Goal: Task Accomplishment & Management: Manage account settings

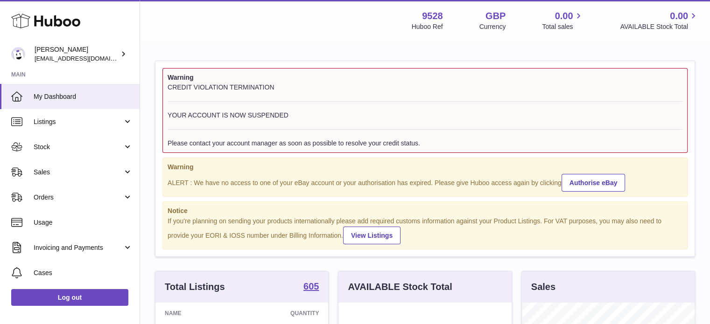
scroll to position [146, 175]
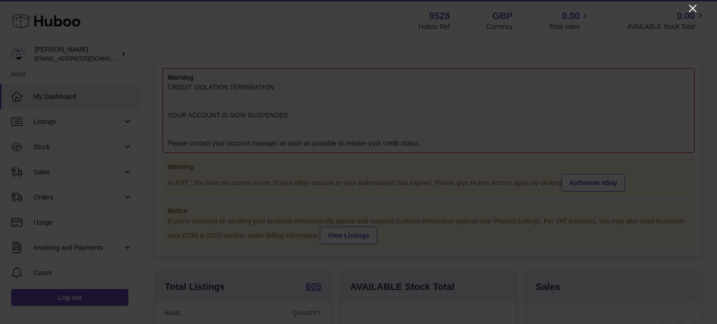
click at [693, 7] on icon "Close" at bounding box center [692, 8] width 7 height 7
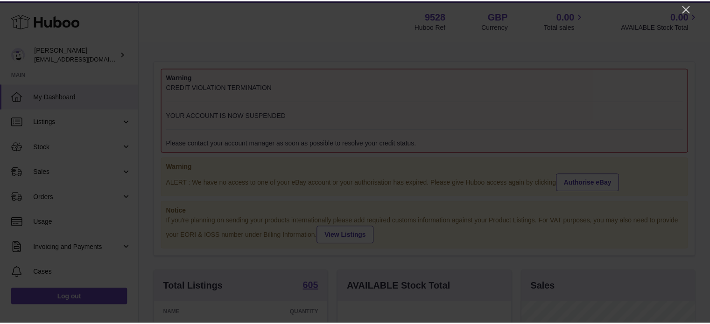
scroll to position [466559, 466532]
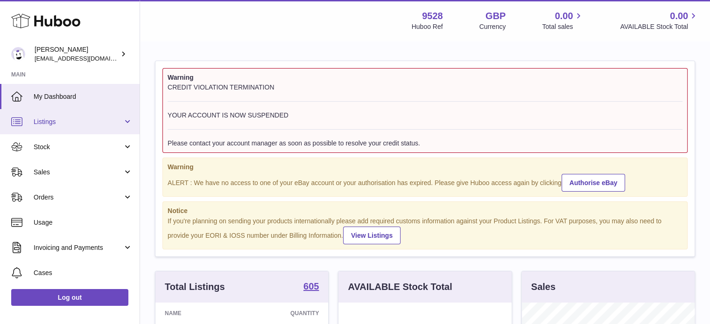
click at [49, 118] on span "Listings" at bounding box center [78, 122] width 89 height 9
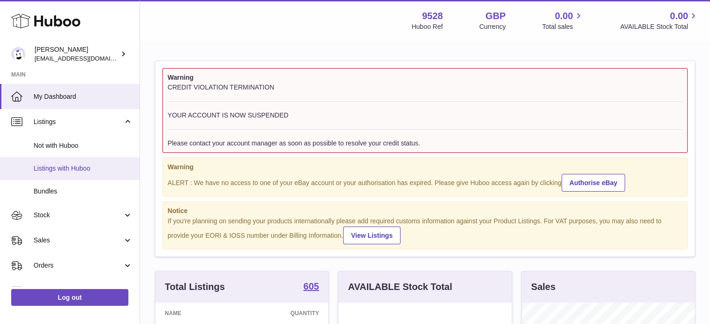
click at [46, 168] on span "Listings with Huboo" at bounding box center [83, 168] width 99 height 9
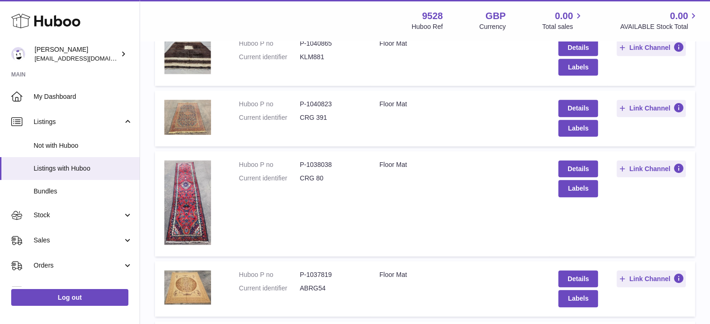
scroll to position [467, 0]
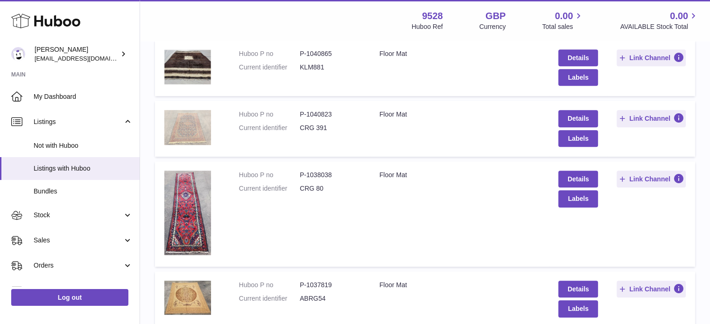
click at [193, 119] on img at bounding box center [187, 127] width 47 height 35
click at [571, 114] on link "Details" at bounding box center [577, 118] width 39 height 17
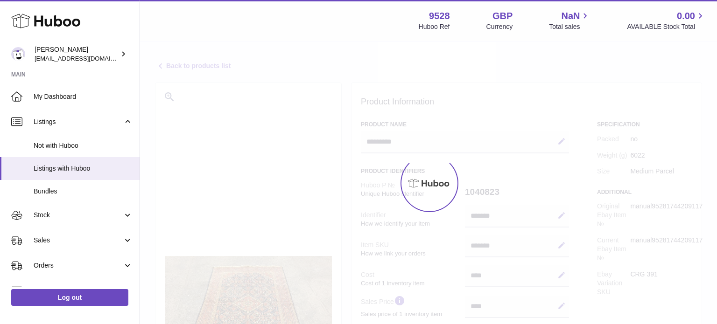
select select
select select "****"
